Goal: Information Seeking & Learning: Learn about a topic

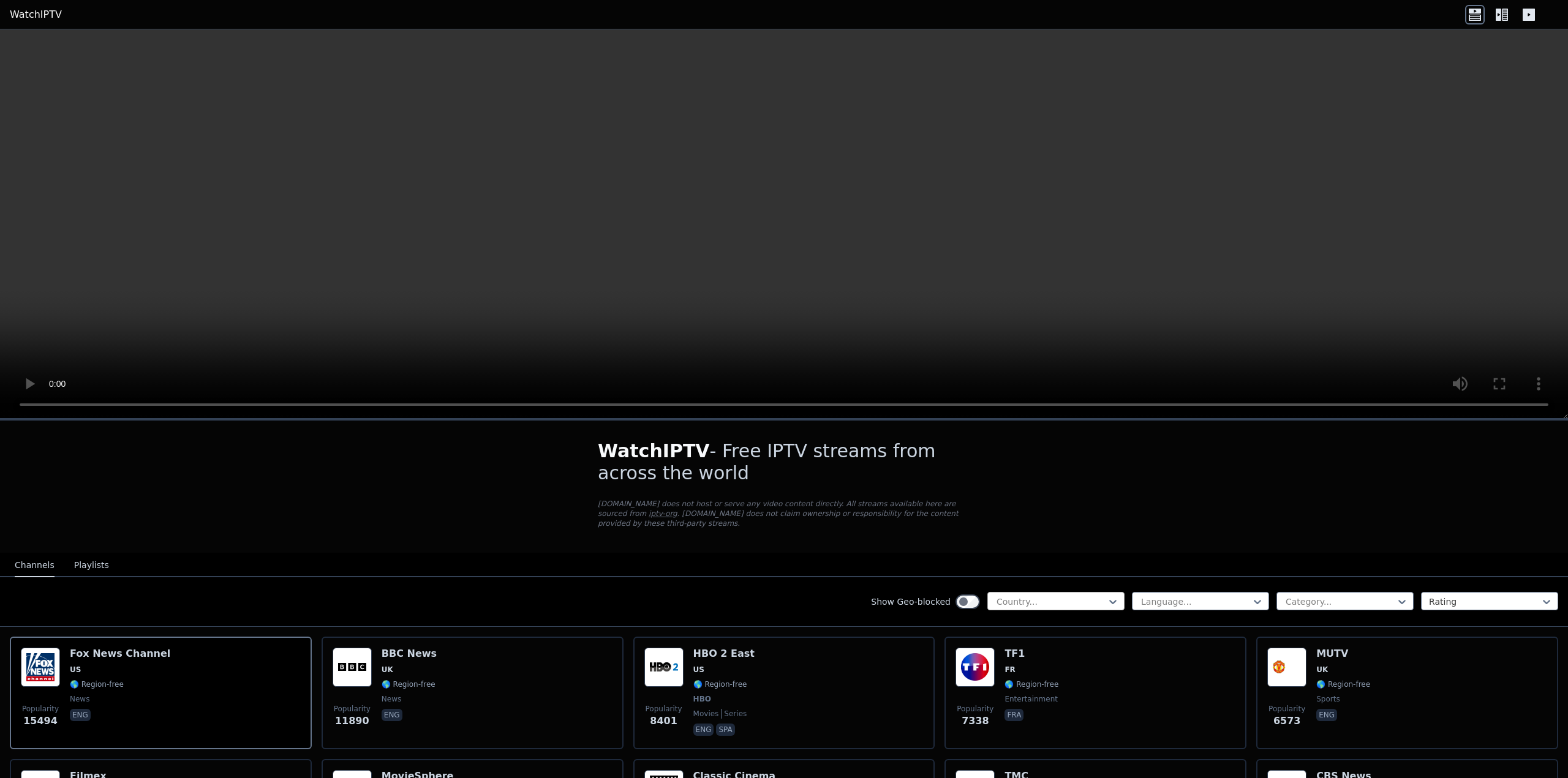
click at [1036, 596] on div at bounding box center [1050, 601] width 111 height 12
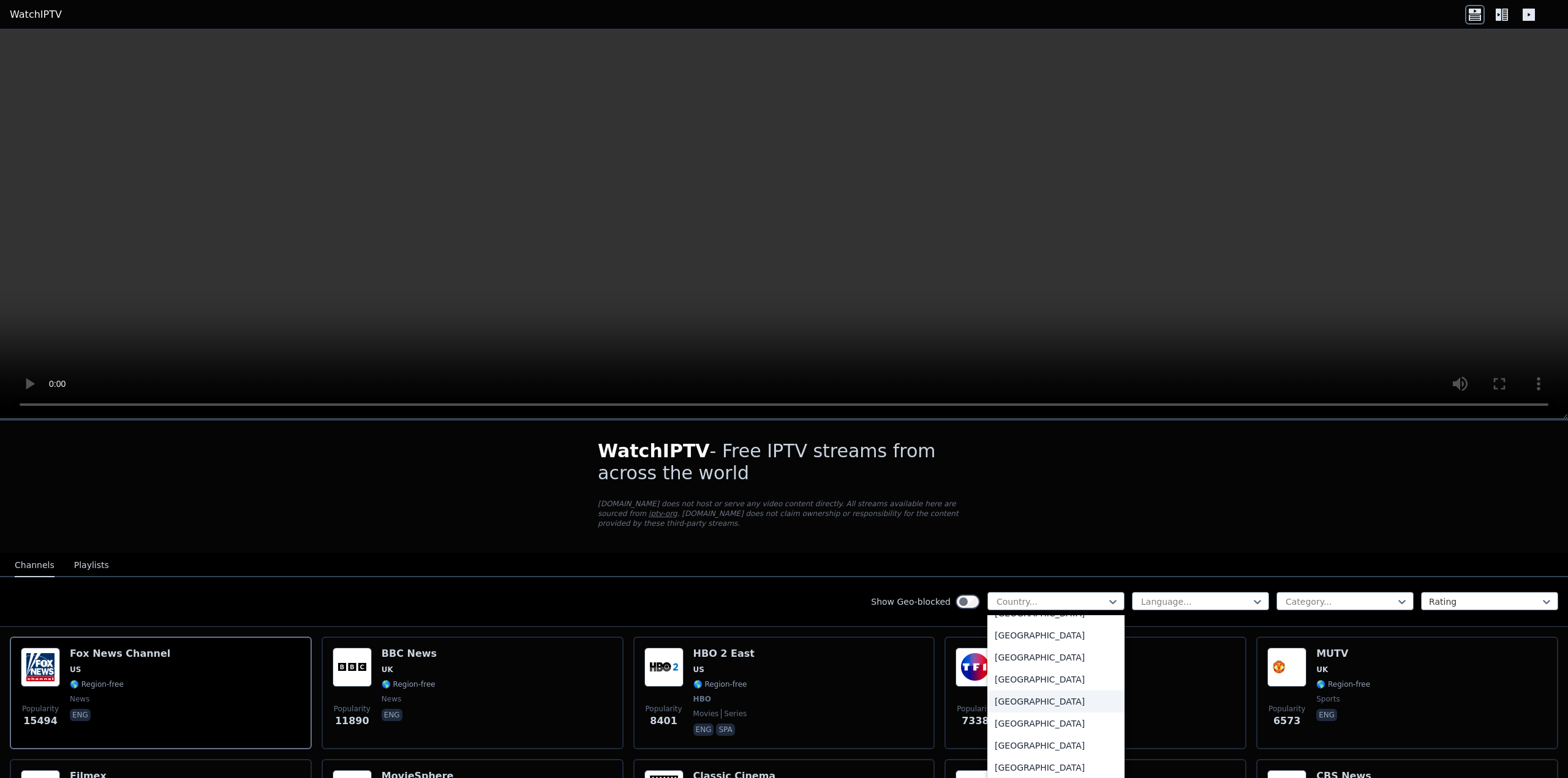
scroll to position [612, 0]
click at [1008, 733] on div "[GEOGRAPHIC_DATA]" at bounding box center [1055, 744] width 137 height 22
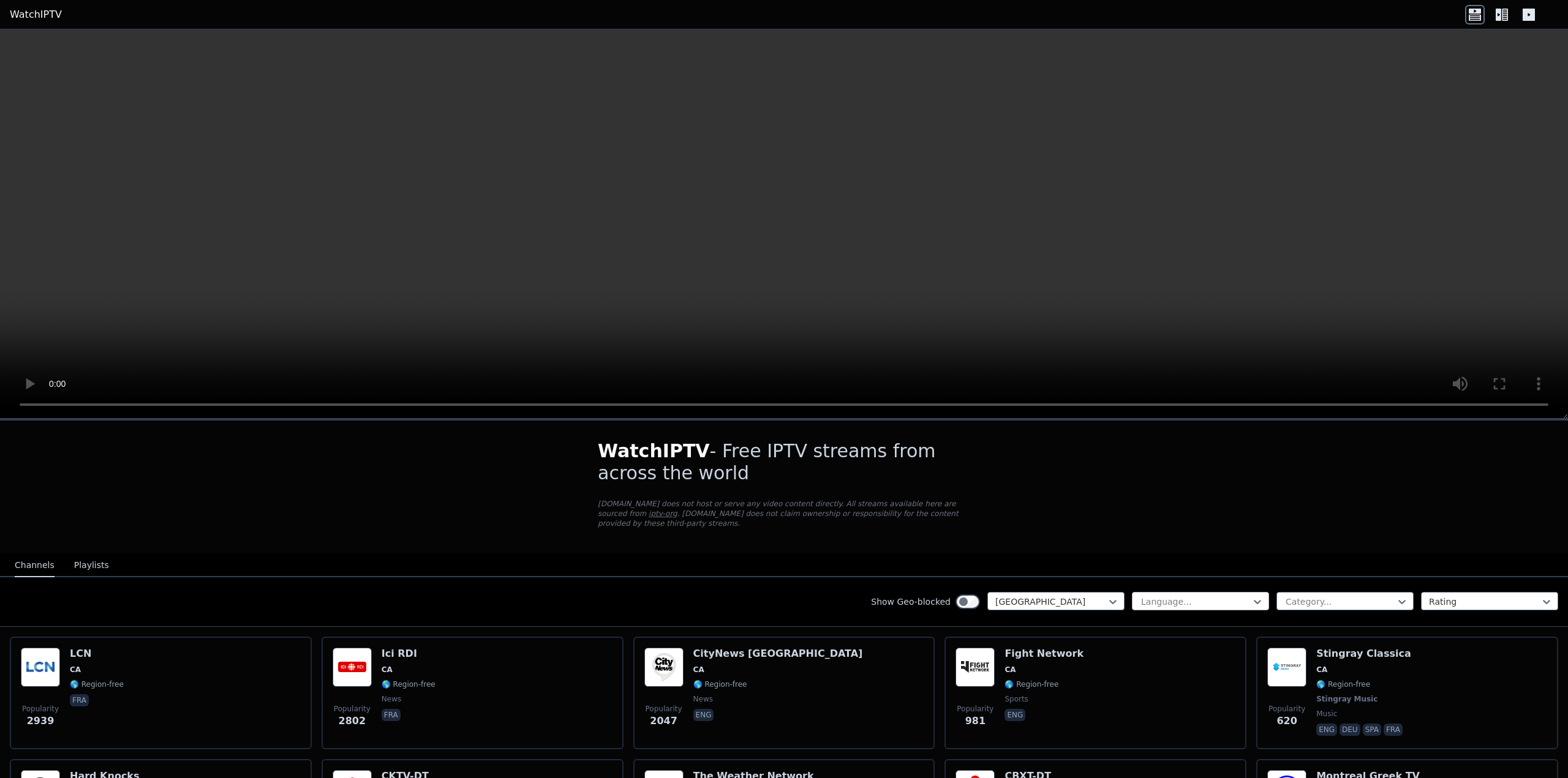
click at [1181, 596] on div at bounding box center [1195, 601] width 111 height 12
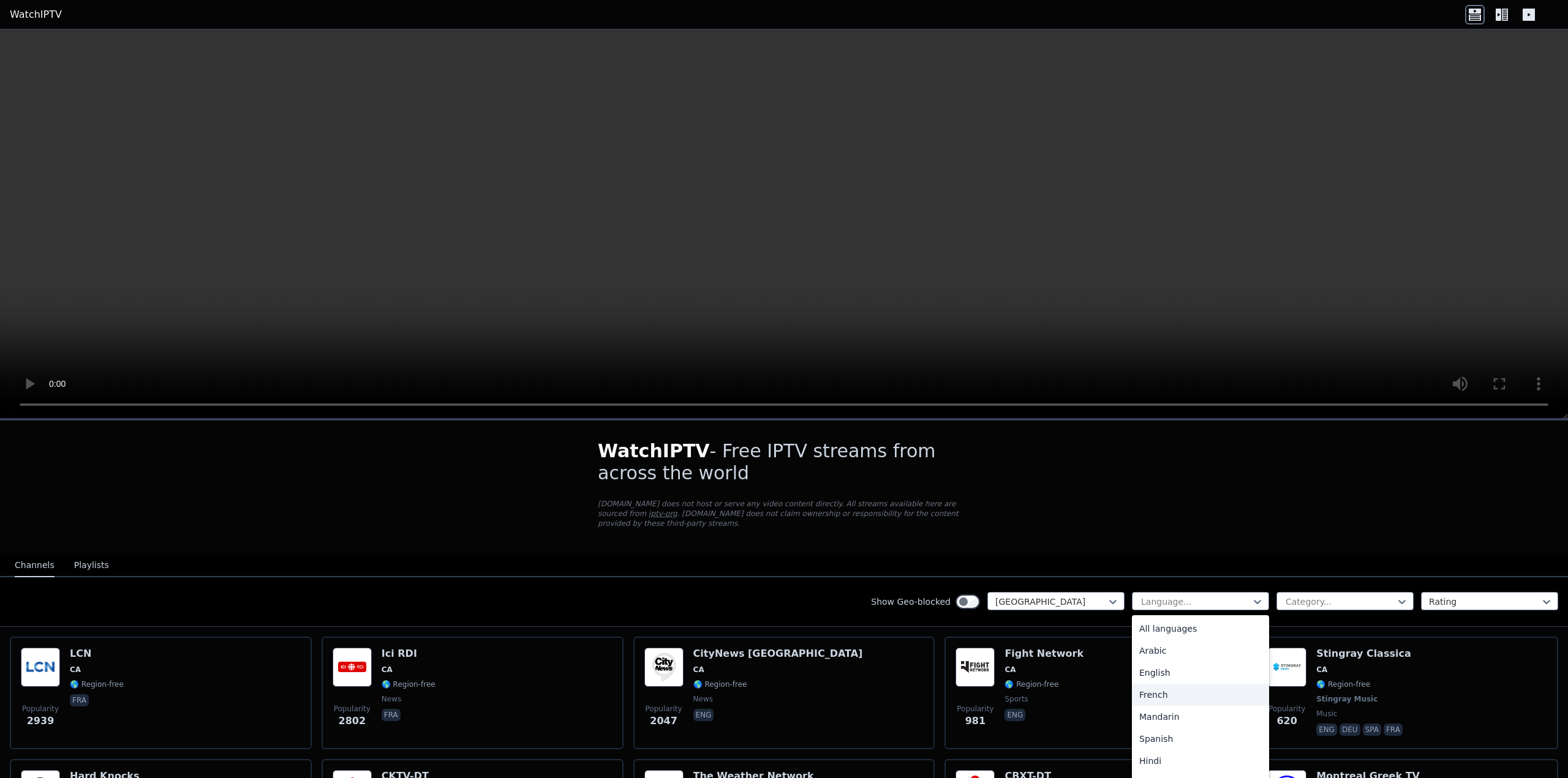
click at [1145, 684] on div "French" at bounding box center [1200, 696] width 137 height 22
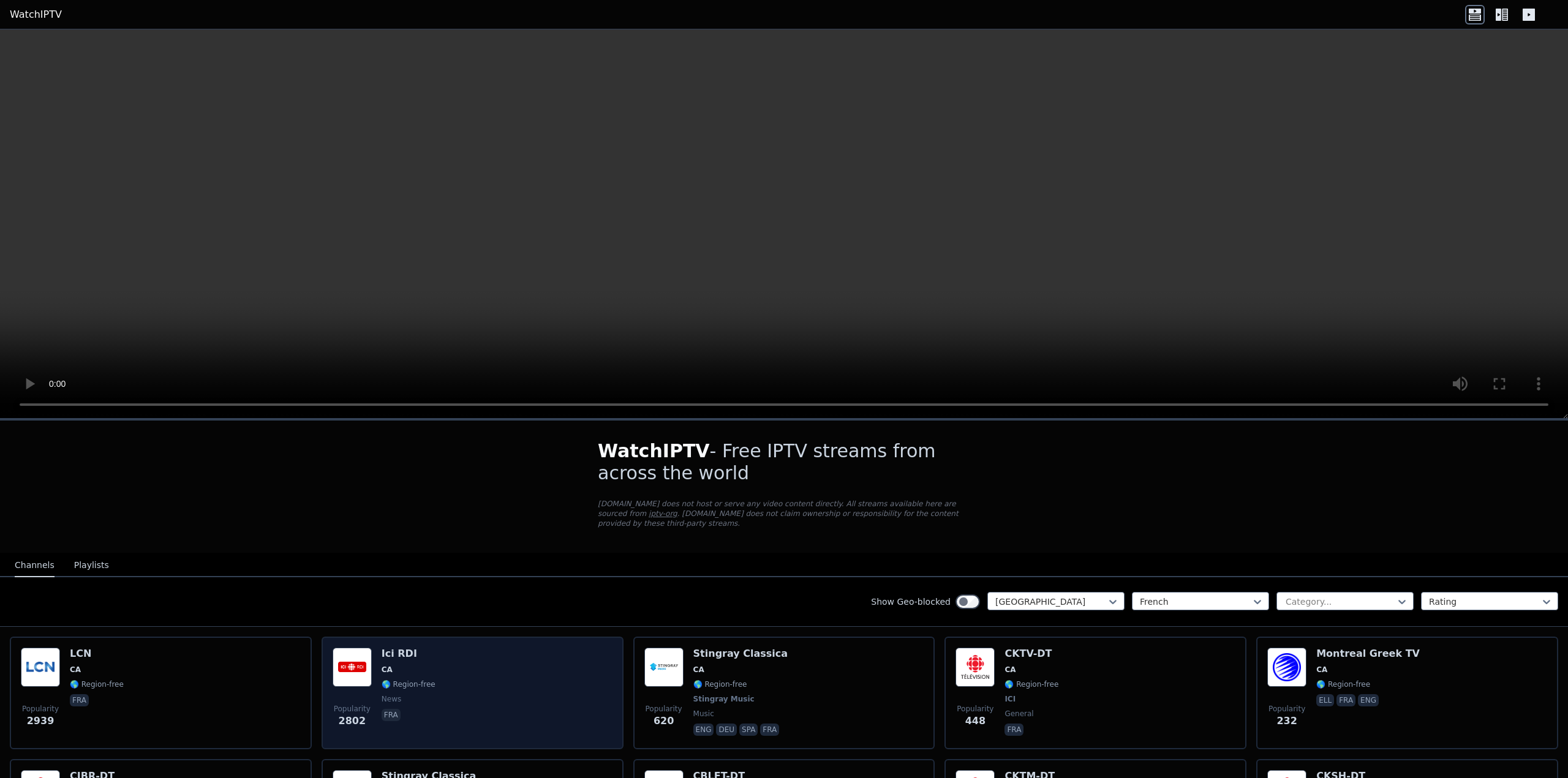
click at [400, 648] on h6 "Ici RDI" at bounding box center [408, 653] width 54 height 12
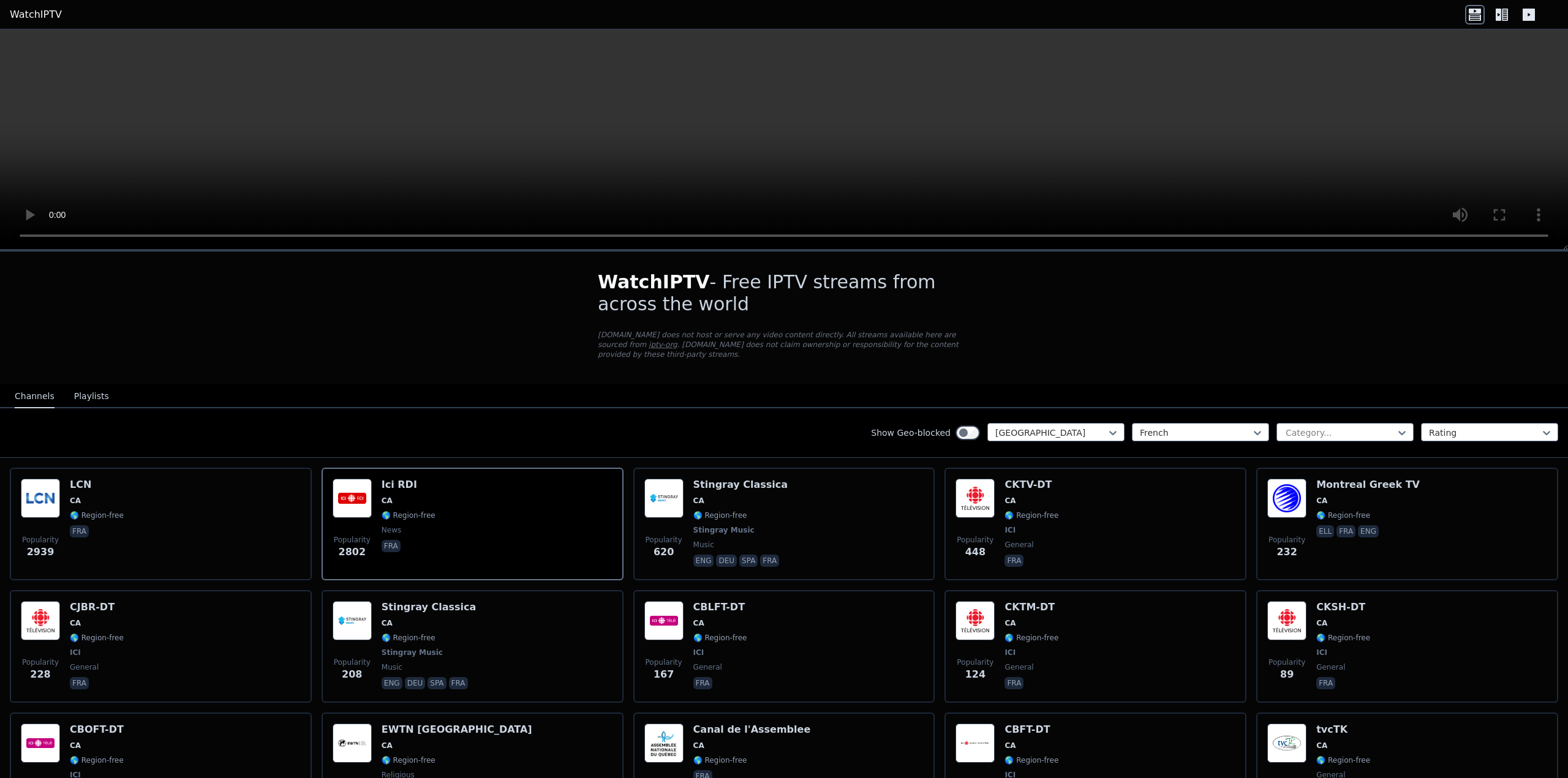
click at [91, 388] on button "Playlists" at bounding box center [92, 396] width 35 height 23
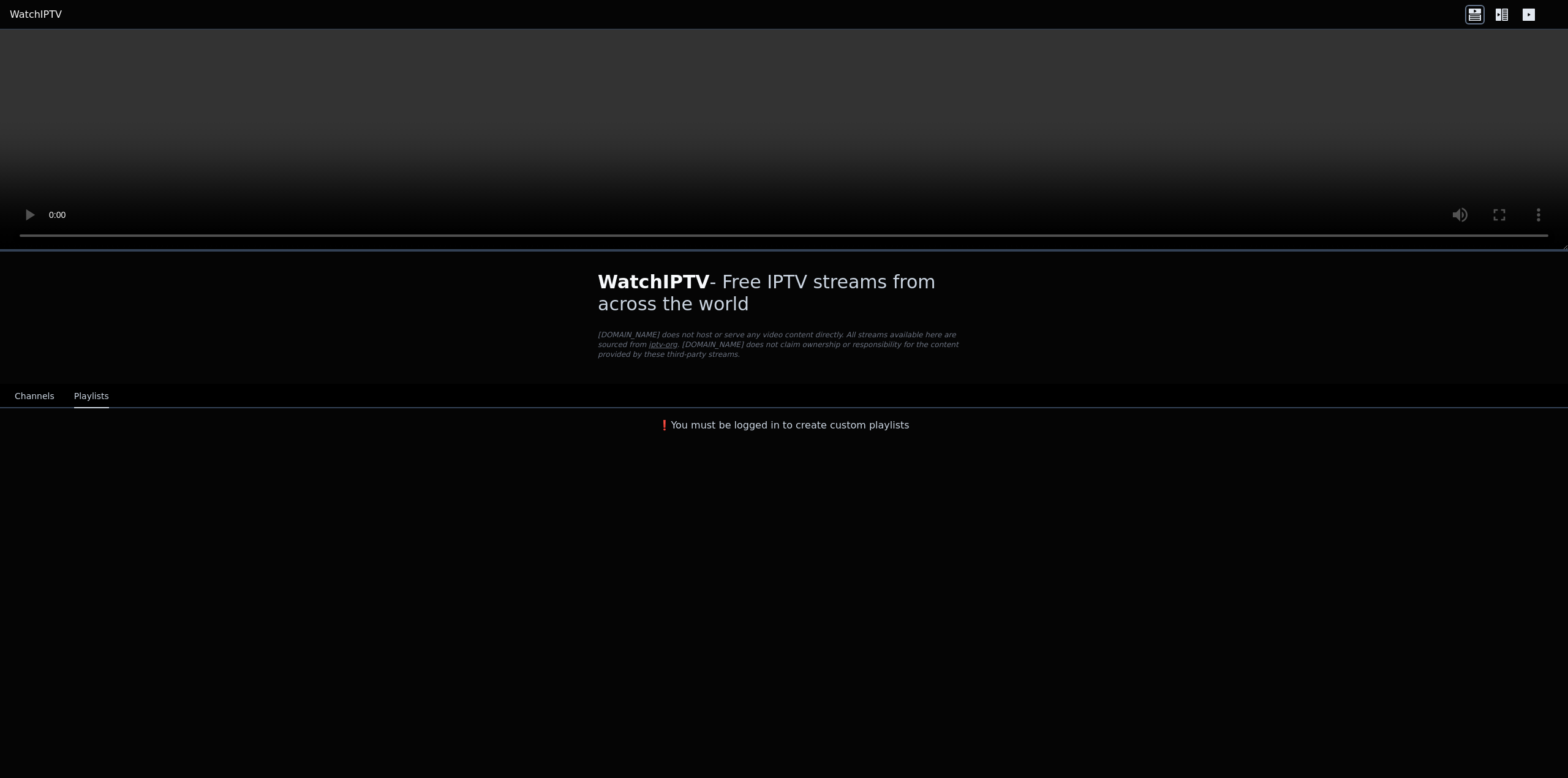
click at [27, 390] on button "Channels" at bounding box center [34, 396] width 40 height 23
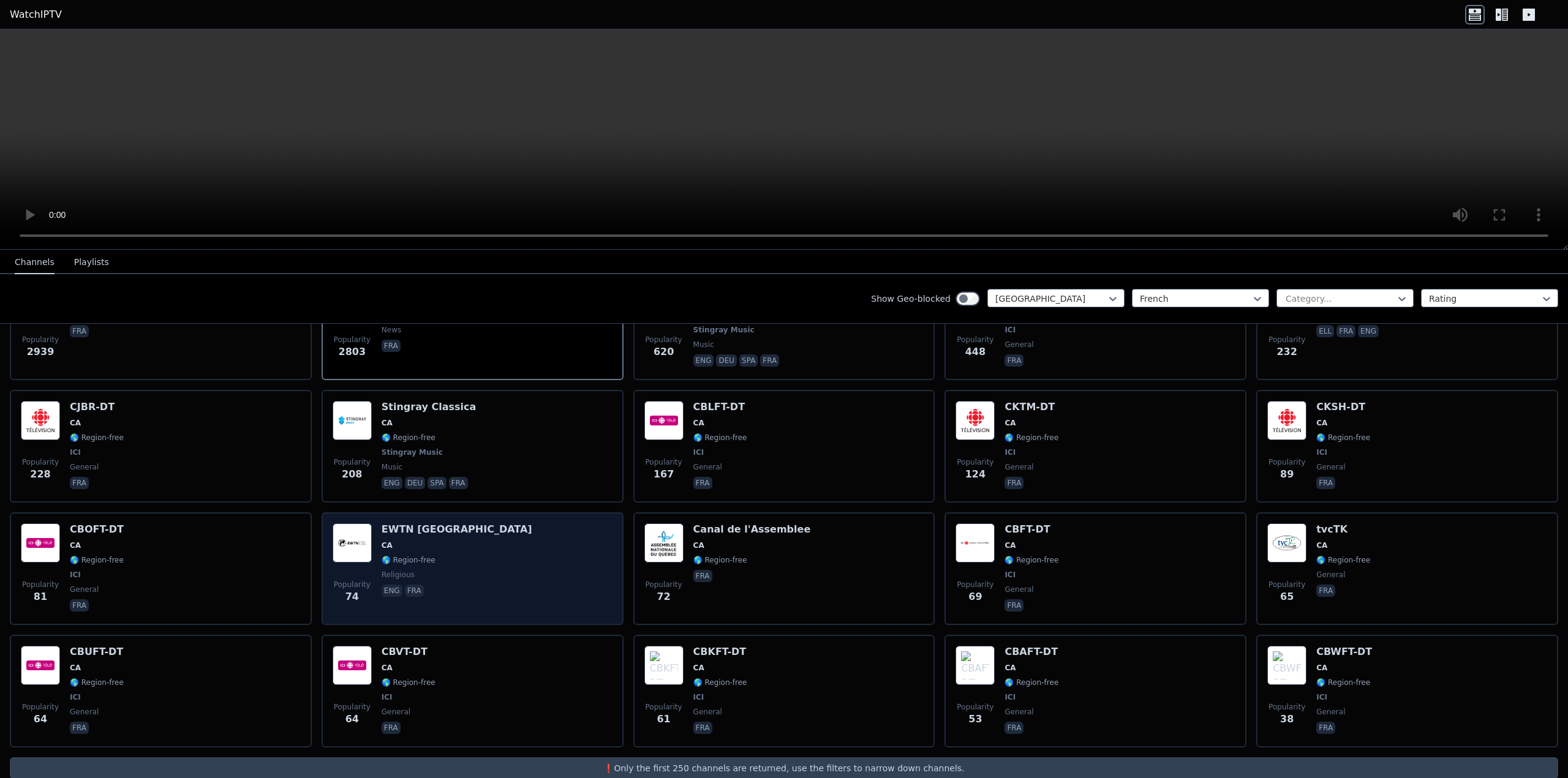
scroll to position [211, 0]
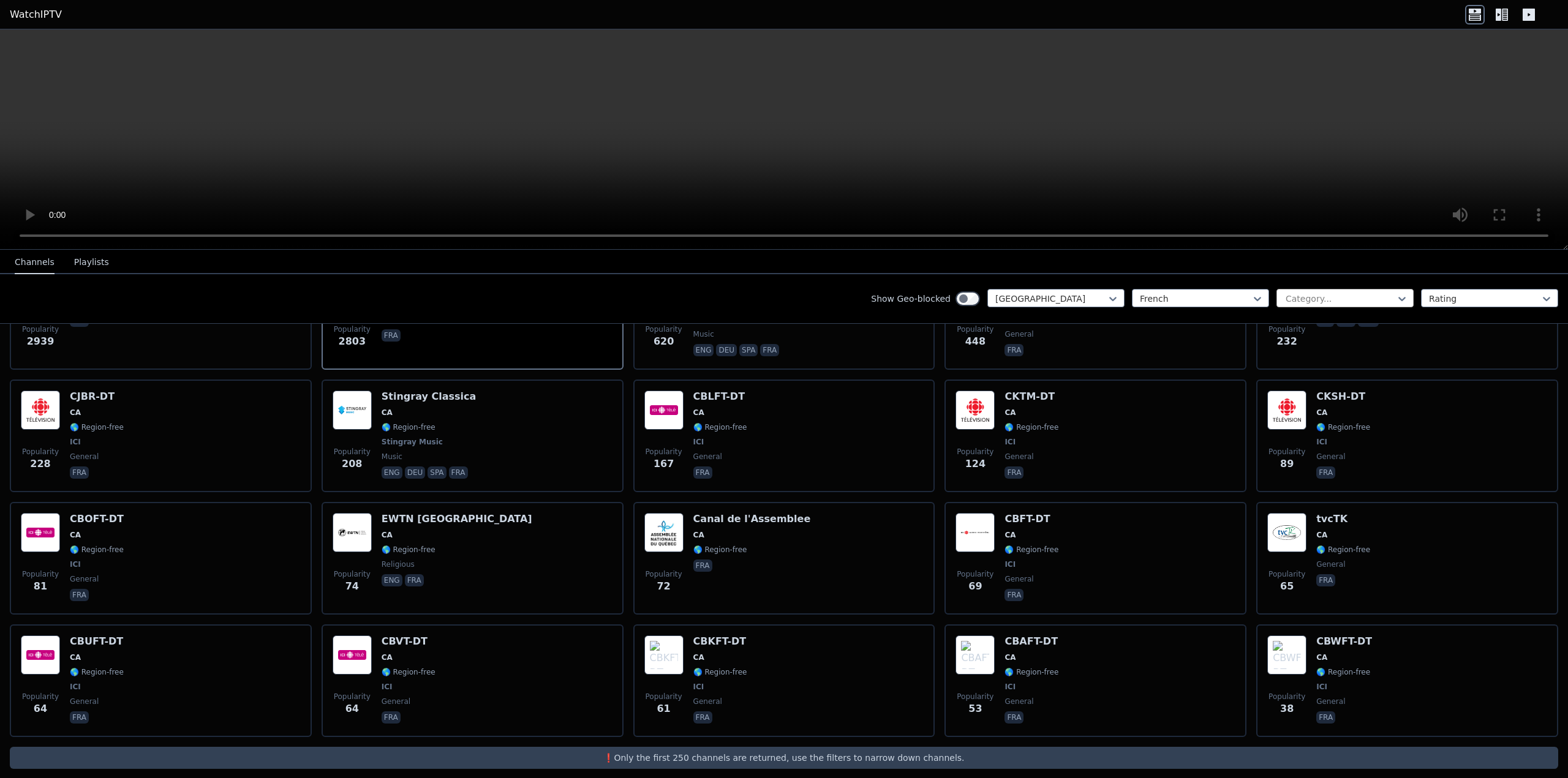
click at [1319, 299] on div at bounding box center [1339, 299] width 111 height 12
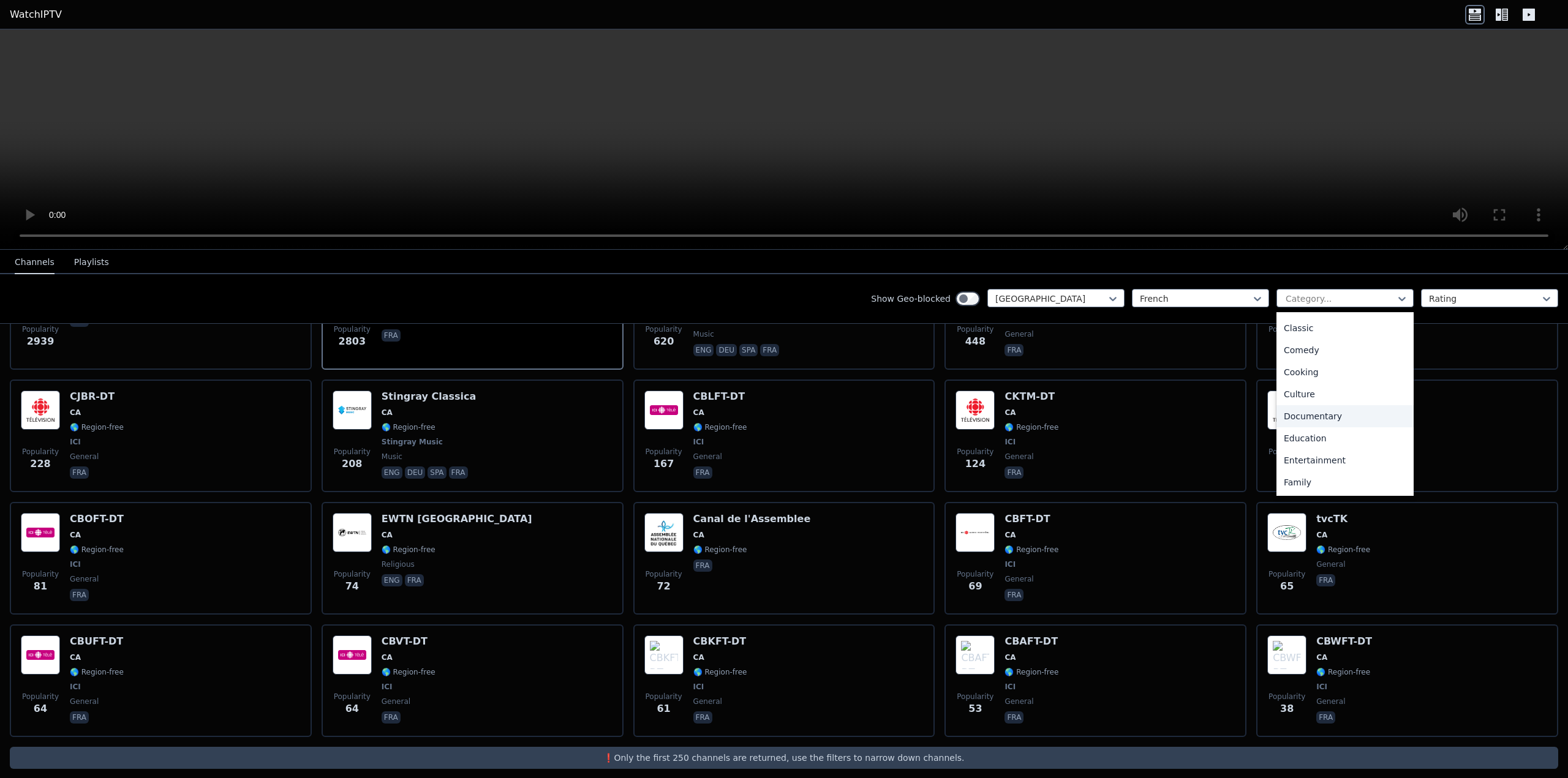
scroll to position [184, 0]
click at [1302, 361] on div "Entertainment" at bounding box center [1344, 363] width 137 height 22
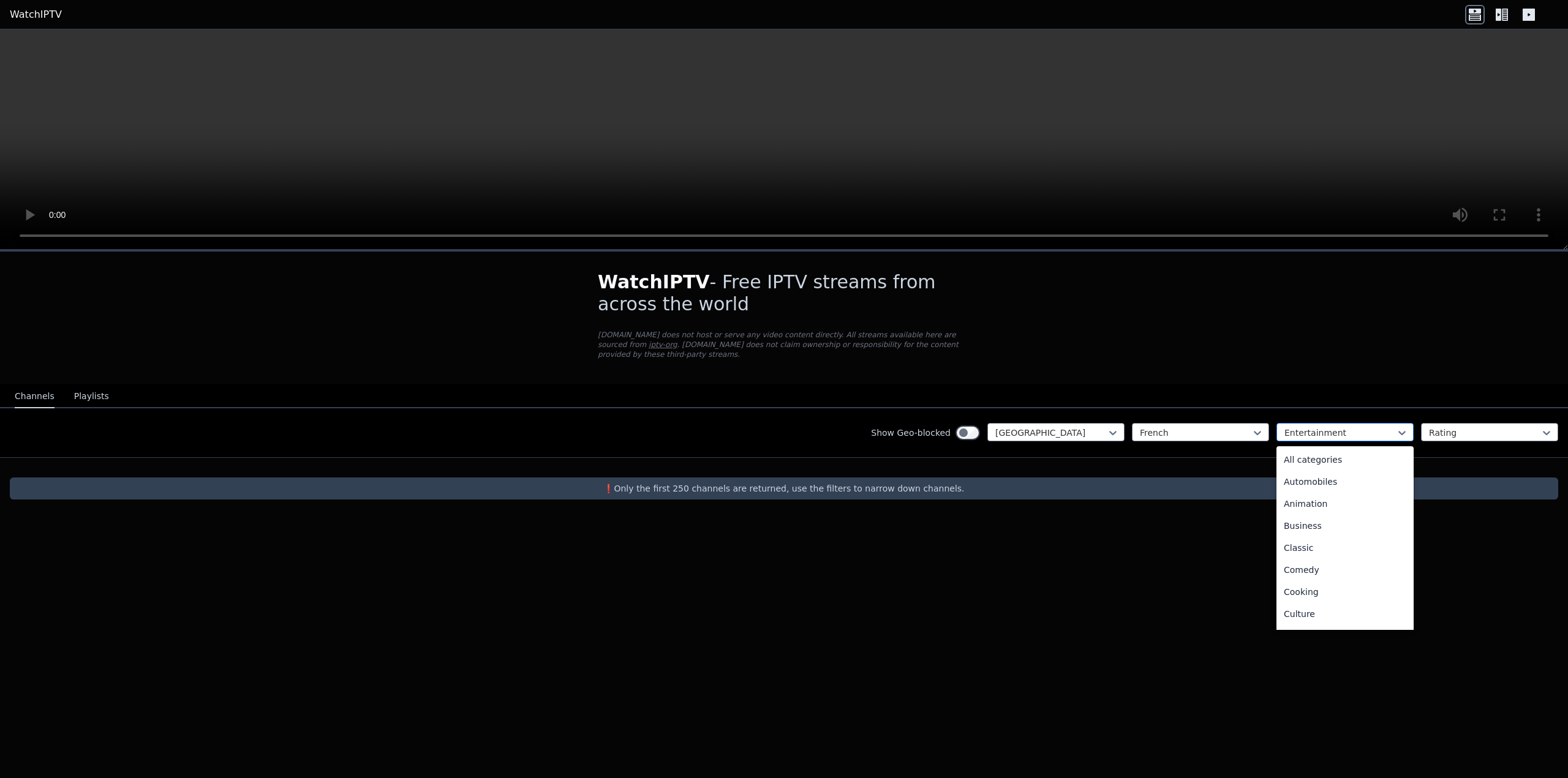
click at [1308, 427] on div at bounding box center [1339, 432] width 111 height 12
click at [1306, 454] on div "All categories" at bounding box center [1344, 460] width 137 height 22
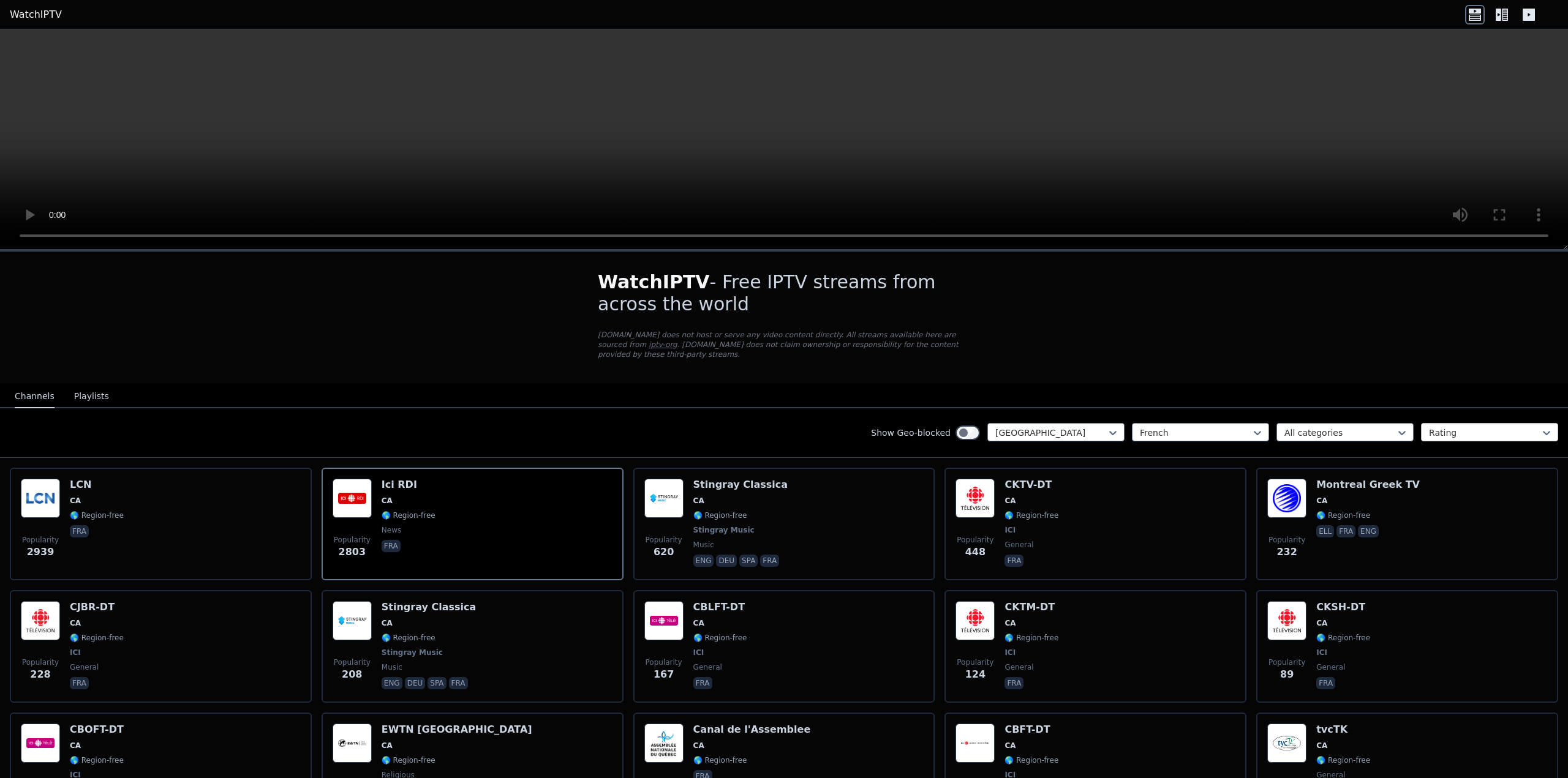
click at [1453, 427] on div at bounding box center [1484, 432] width 111 height 12
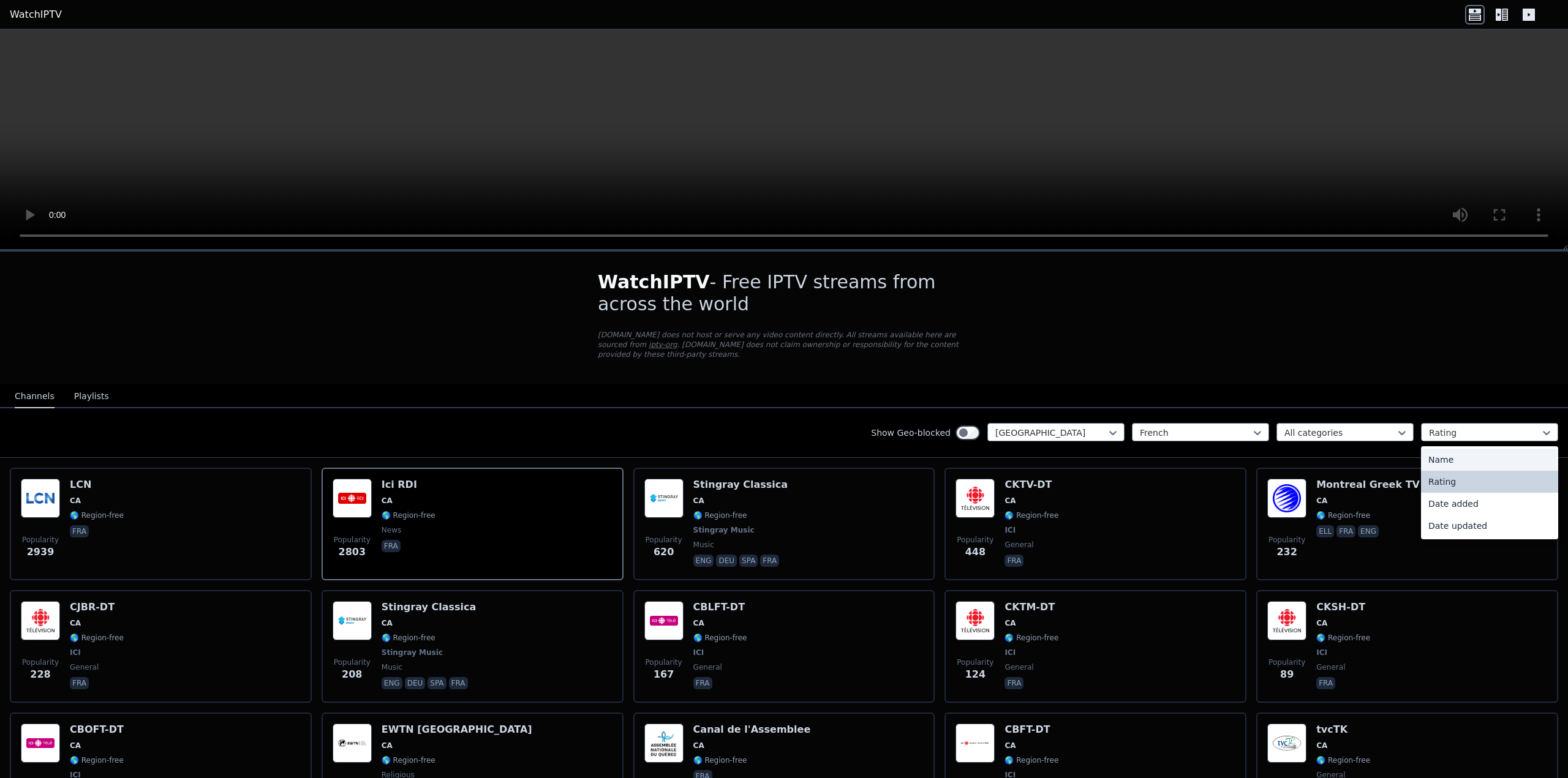
click at [1438, 455] on div "Name" at bounding box center [1489, 460] width 137 height 22
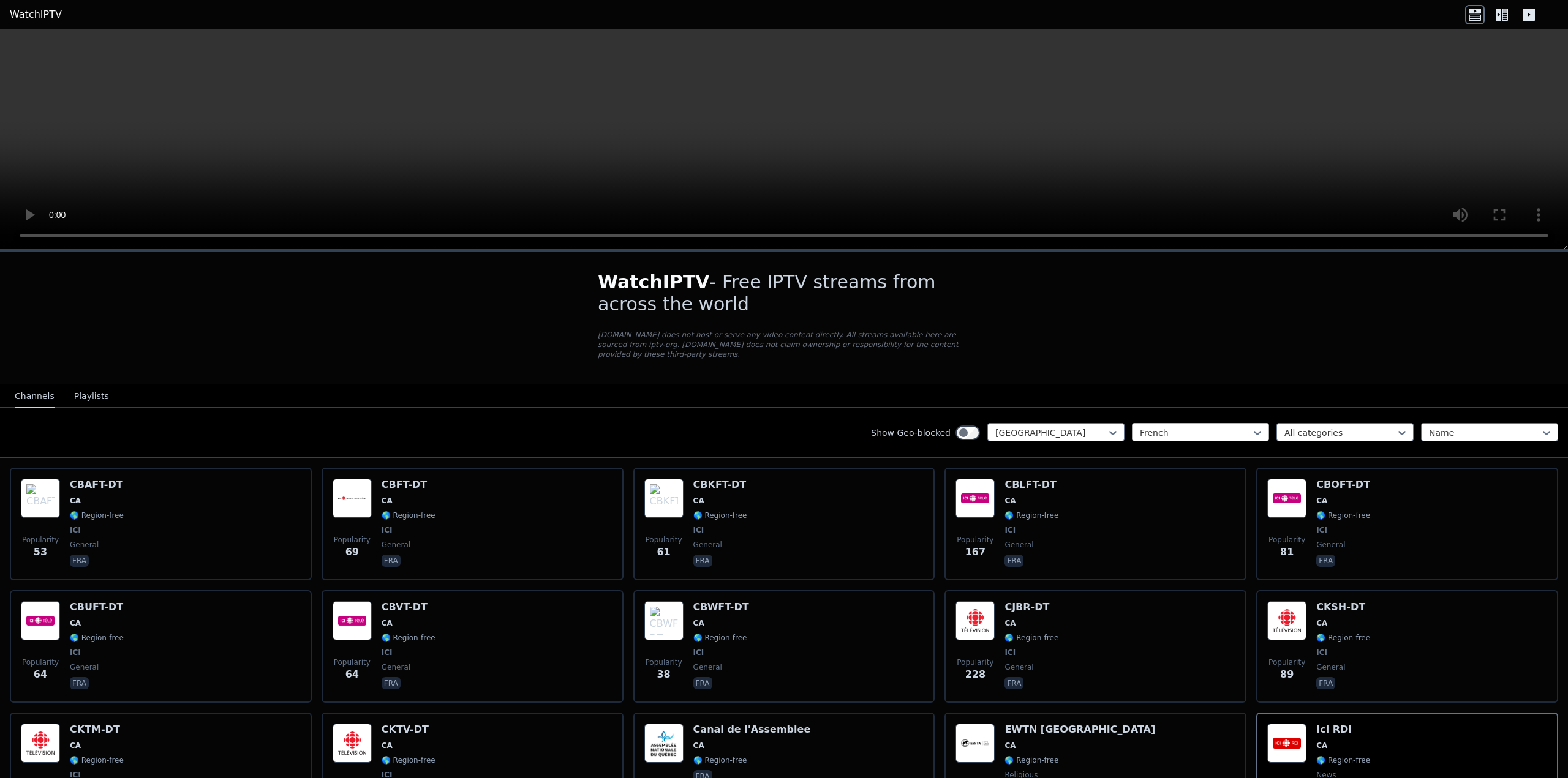
click at [1160, 427] on div at bounding box center [1195, 432] width 111 height 12
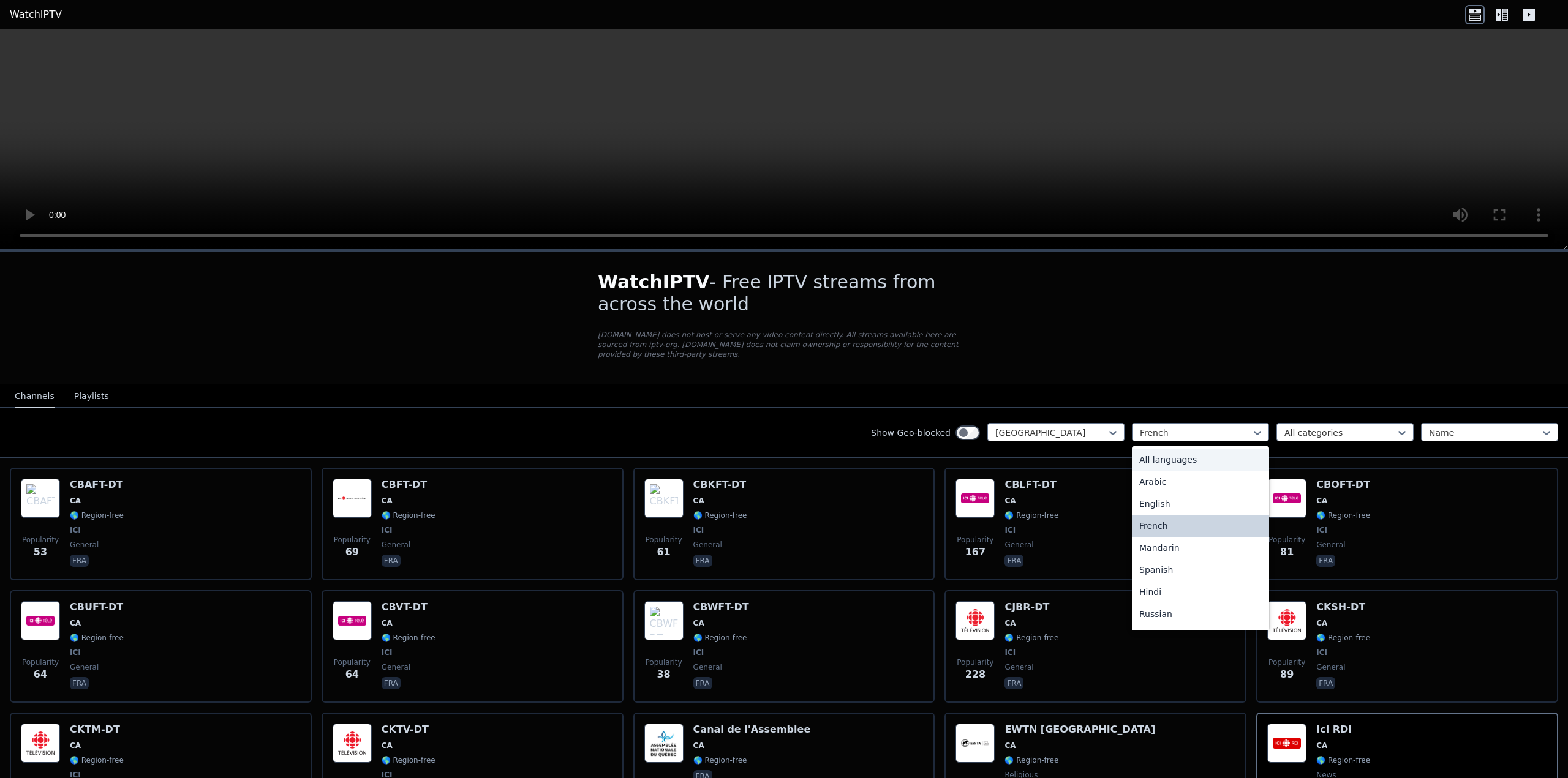
click at [1161, 449] on div "All languages" at bounding box center [1200, 460] width 137 height 22
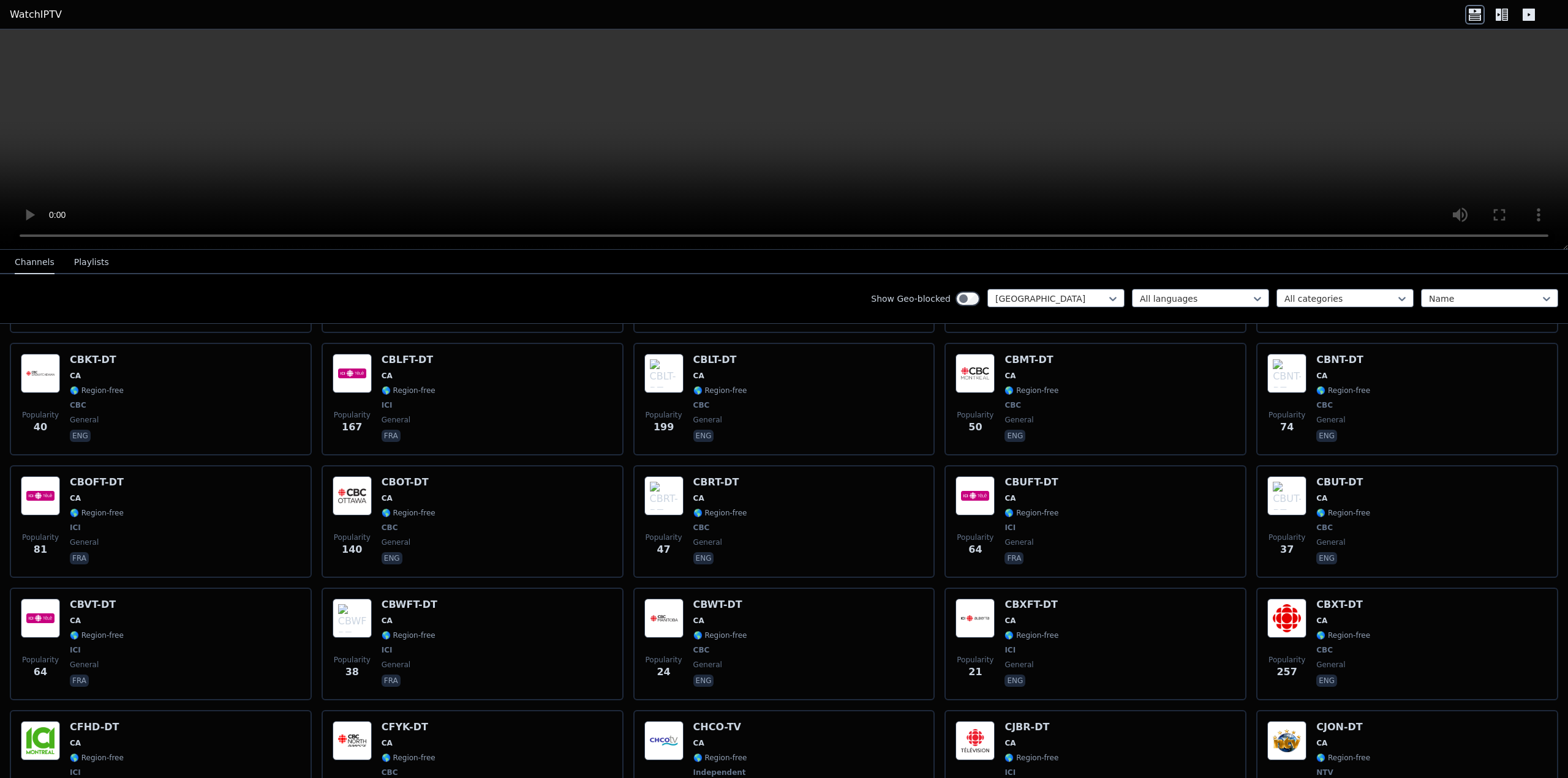
scroll to position [245, 0]
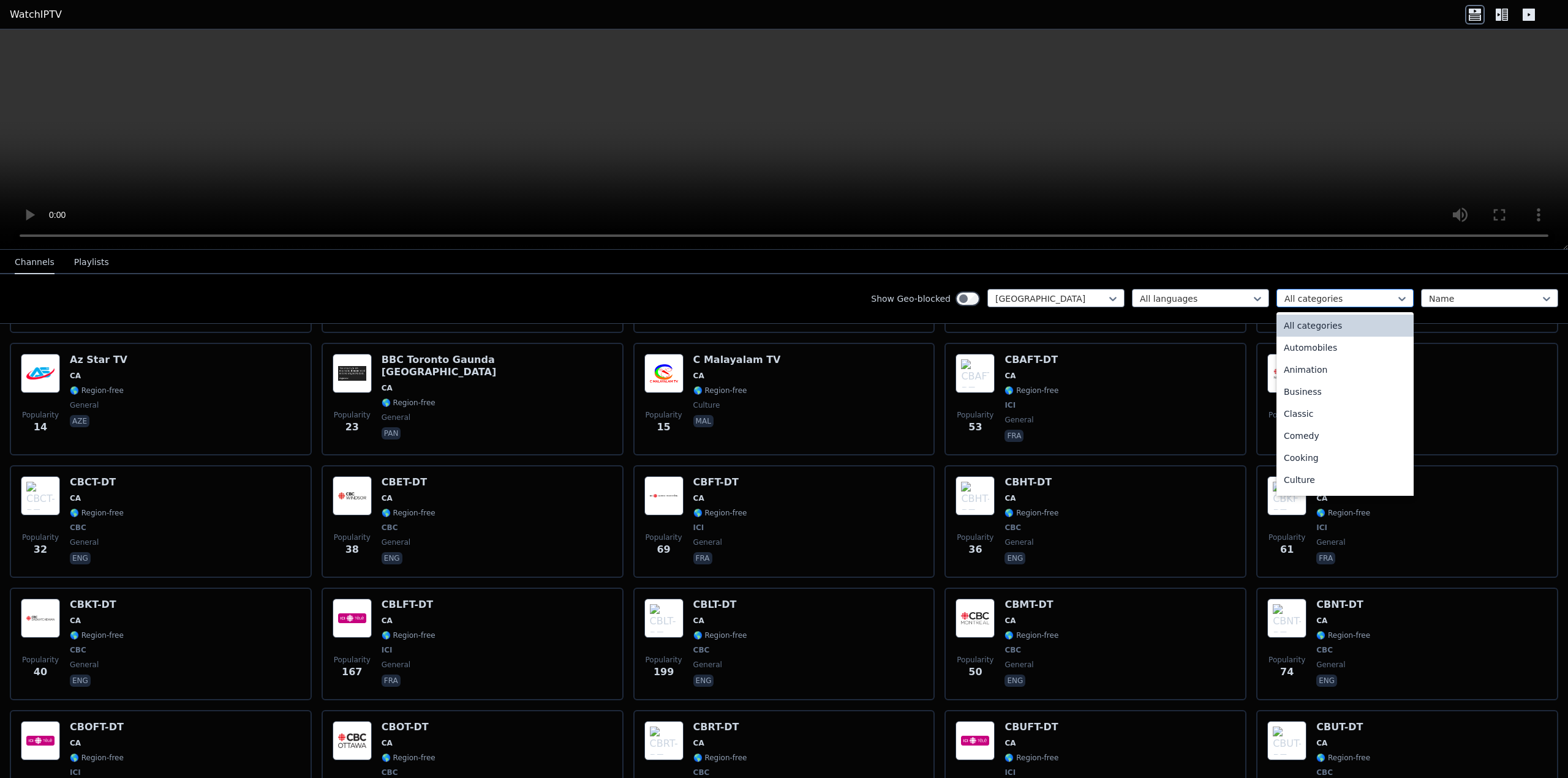
click at [1348, 303] on div at bounding box center [1339, 299] width 111 height 12
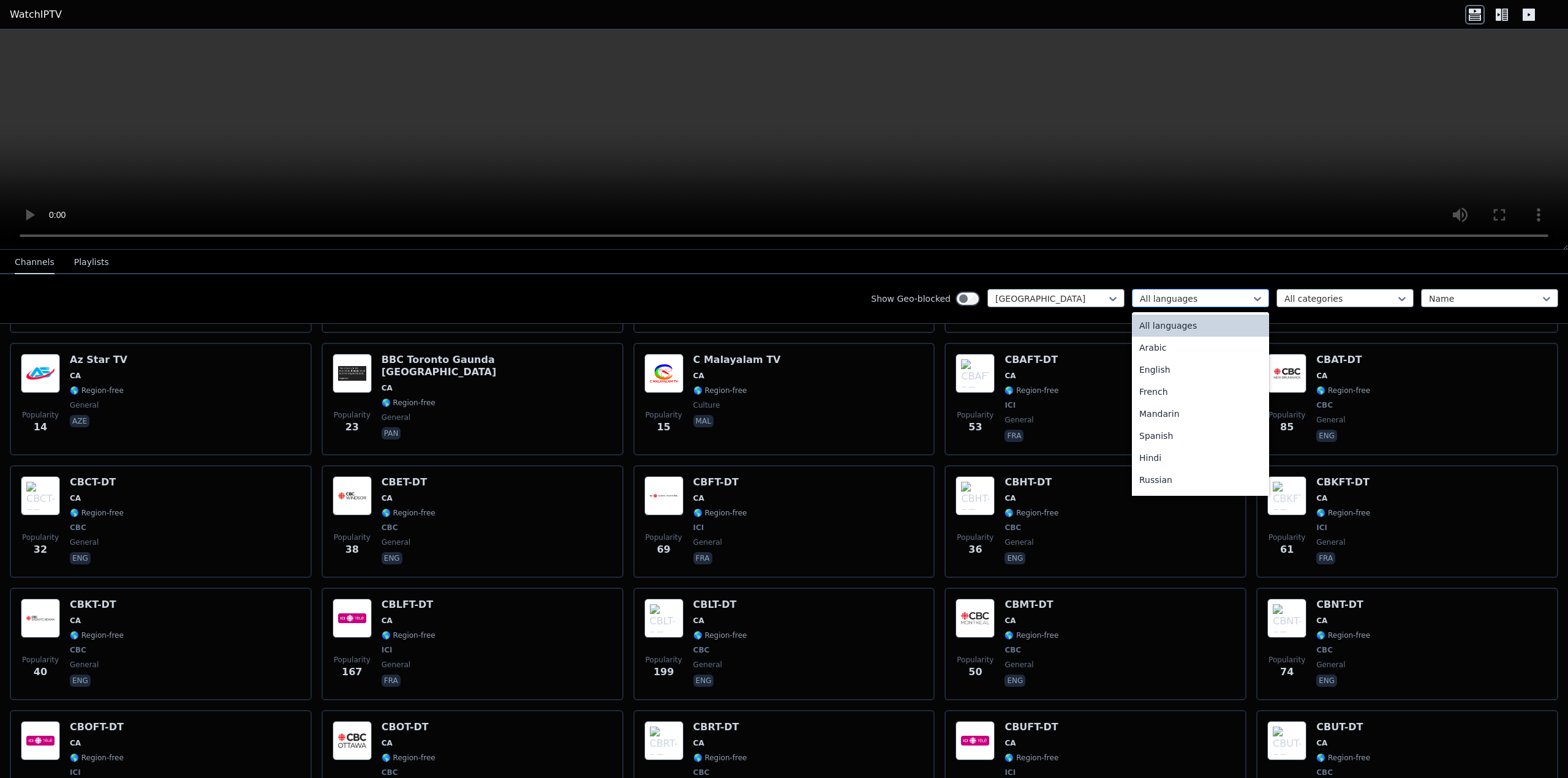
click at [1193, 293] on div at bounding box center [1195, 299] width 111 height 12
click at [1422, 289] on div "Name" at bounding box center [1489, 298] width 137 height 18
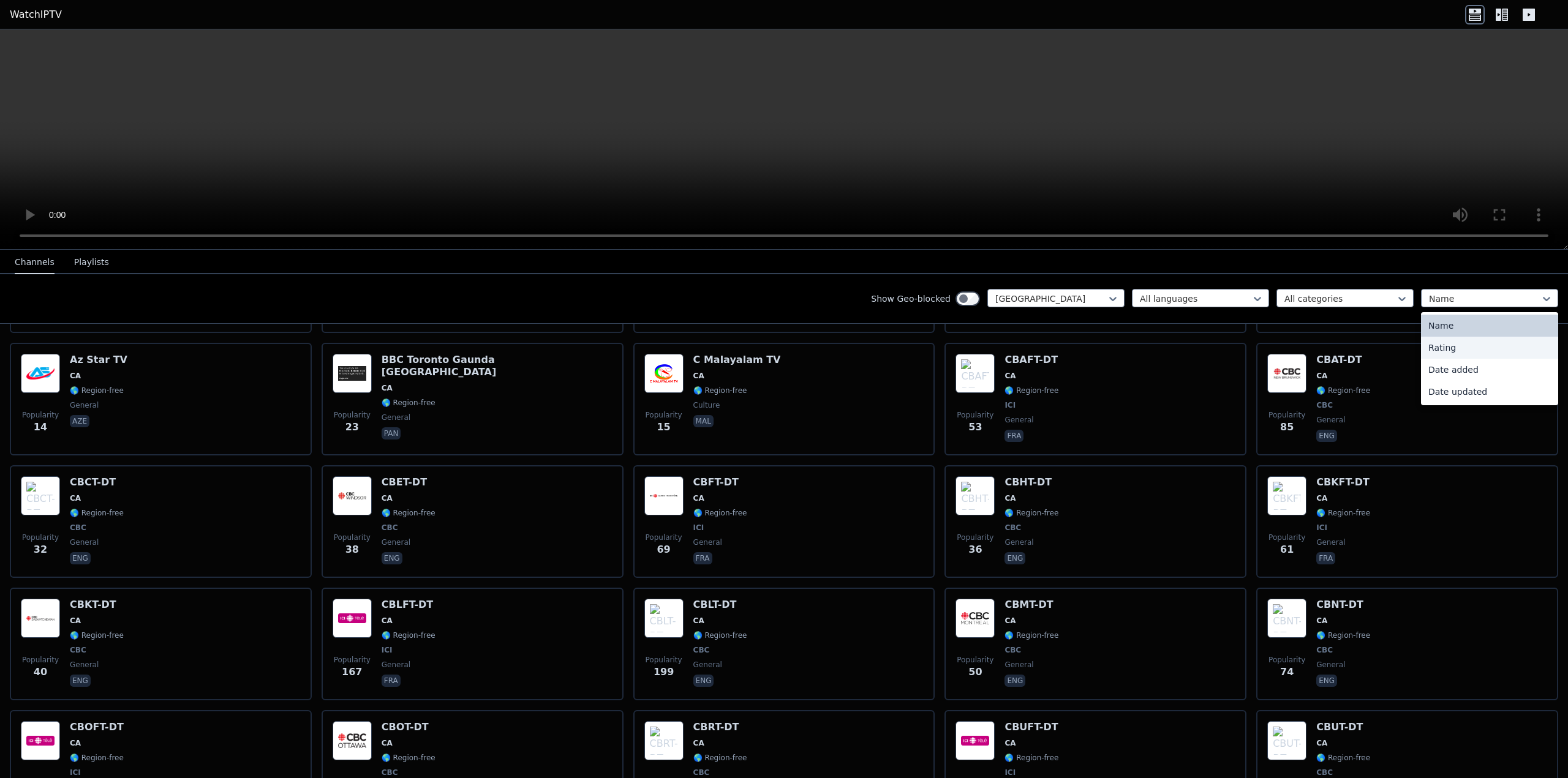
click at [1438, 345] on div "Rating" at bounding box center [1489, 348] width 137 height 22
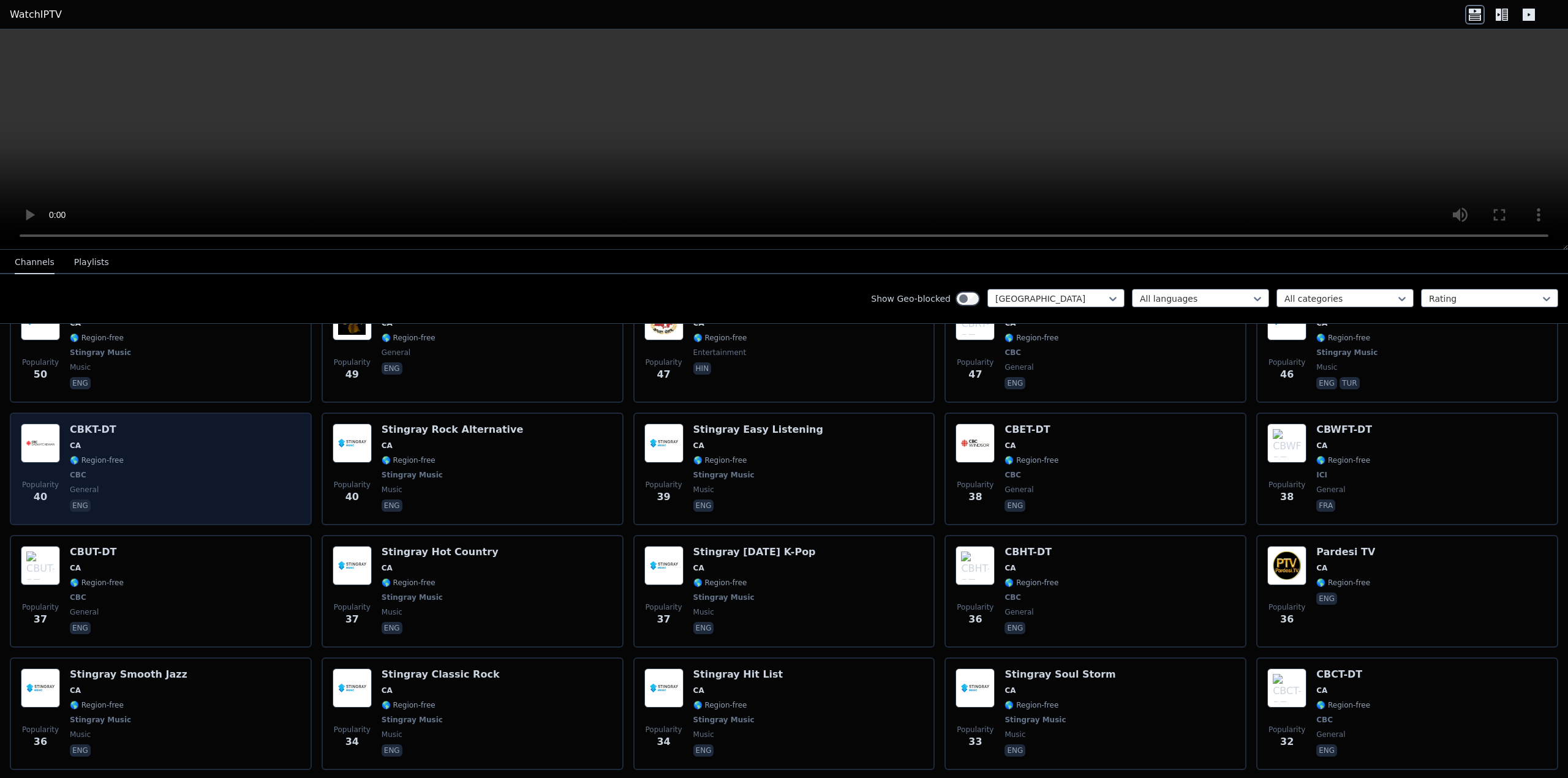
scroll to position [1531, 0]
